Goal: Navigation & Orientation: Find specific page/section

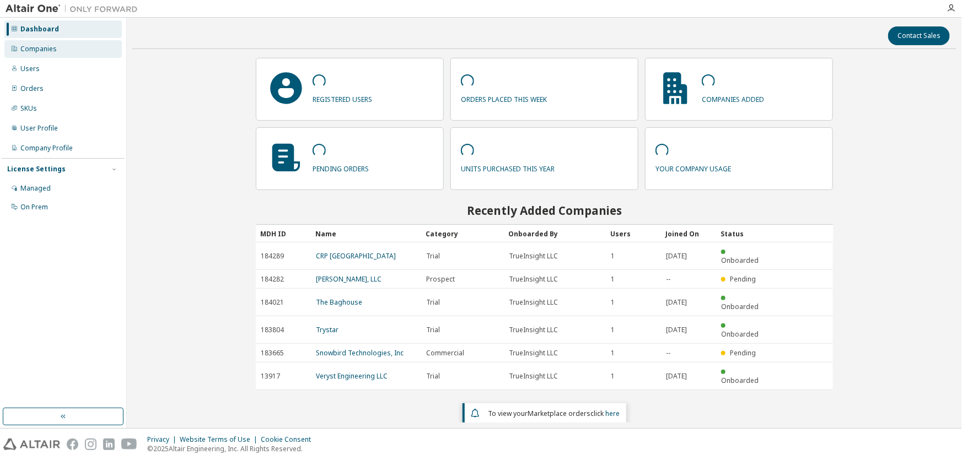
click at [17, 51] on icon at bounding box center [14, 48] width 7 height 7
